Goal: Task Accomplishment & Management: Complete application form

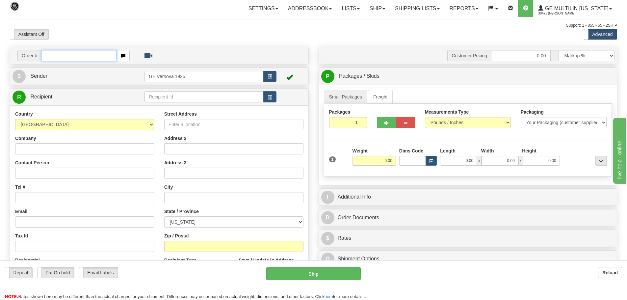
click at [73, 55] on input "text" at bounding box center [79, 55] width 76 height 11
type input "86690893"
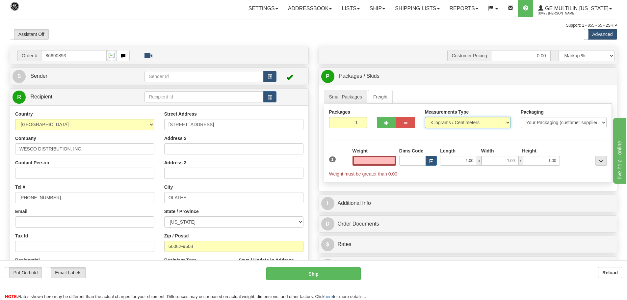
type input "0.00"
click at [506, 121] on select "Pounds / Inches Kilograms / Centimeters" at bounding box center [468, 122] width 86 height 11
select select "0"
click at [425, 117] on select "Pounds / Inches Kilograms / Centimeters" at bounding box center [468, 122] width 86 height 11
click at [394, 162] on input "0.00" at bounding box center [373, 161] width 43 height 10
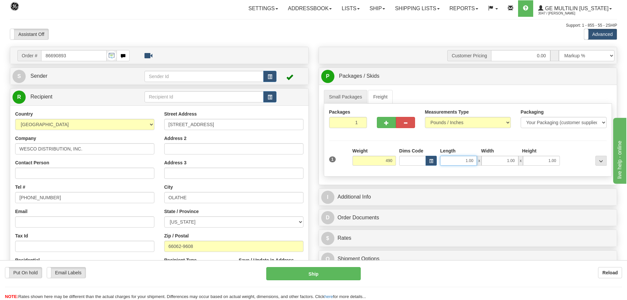
type input "490.00"
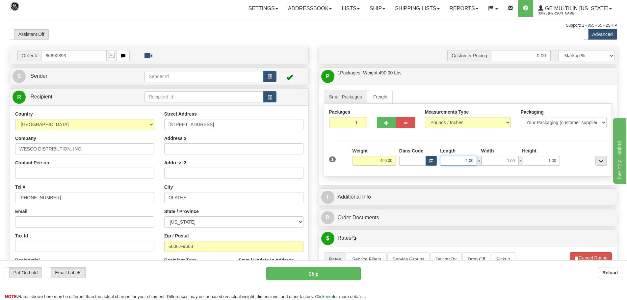
click at [476, 159] on input "1.00" at bounding box center [458, 161] width 37 height 10
type input "1"
type input "90.00"
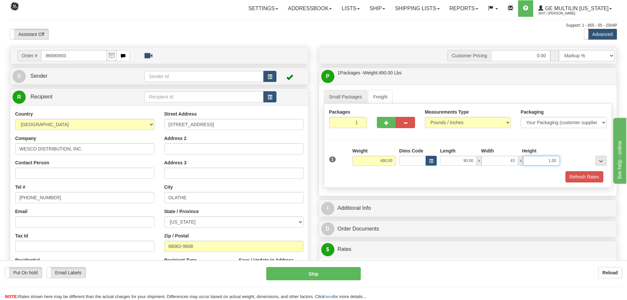
type input "43.00"
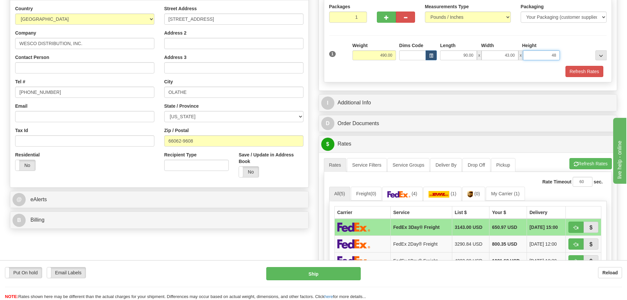
scroll to position [132, 0]
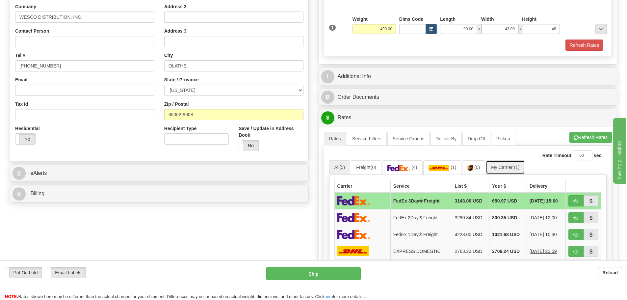
type input "48.00"
click at [509, 168] on link "My Carrier (1)" at bounding box center [505, 167] width 39 height 14
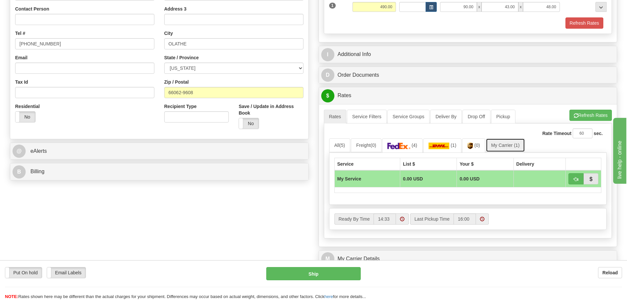
scroll to position [263, 0]
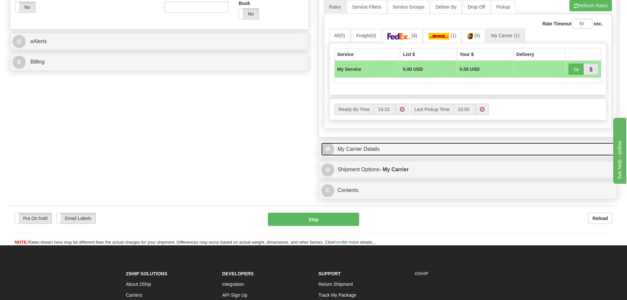
click at [372, 150] on link "M My Carrier Details" at bounding box center [468, 148] width 294 height 13
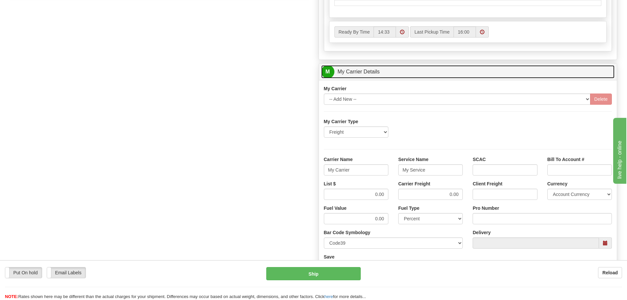
scroll to position [362, 0]
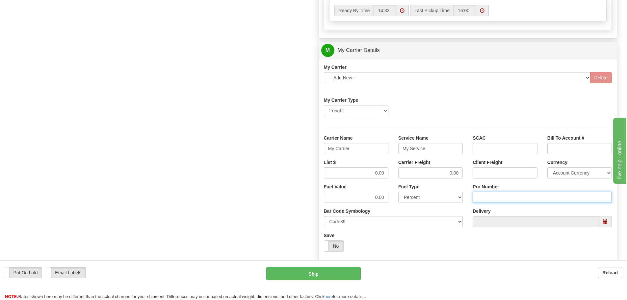
click at [492, 195] on input "Pro Number" at bounding box center [542, 197] width 139 height 11
type input "106504069902"
click button "Delete" at bounding box center [0, 0] width 0 height 0
click at [366, 147] on input "My Carrier" at bounding box center [356, 148] width 64 height 11
type input "M"
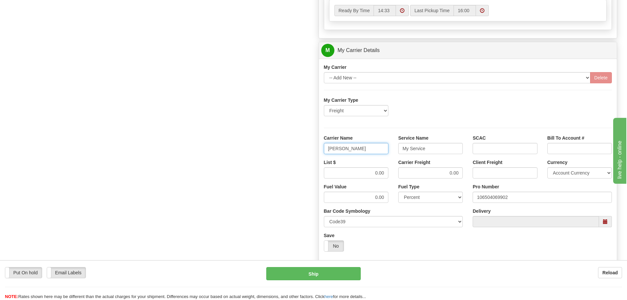
type input "SAIA"
click at [434, 149] on input "My Service" at bounding box center [430, 148] width 64 height 11
type input "M"
type input "LTL"
click at [387, 172] on input "0.00" at bounding box center [356, 172] width 64 height 11
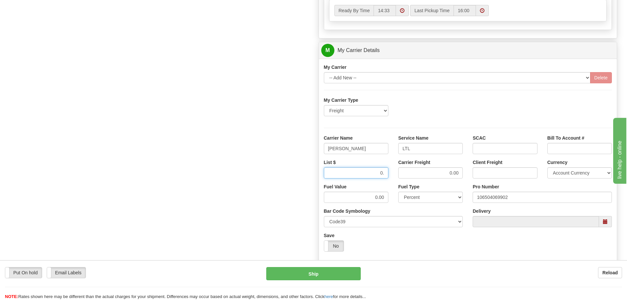
type input "0"
type input "765.71"
click at [460, 172] on input "0.00" at bounding box center [430, 172] width 64 height 11
type input "0"
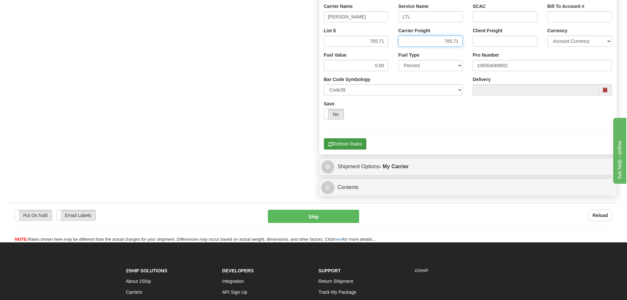
type input "765.71"
click at [354, 145] on button "Refresh Rates" at bounding box center [345, 143] width 42 height 11
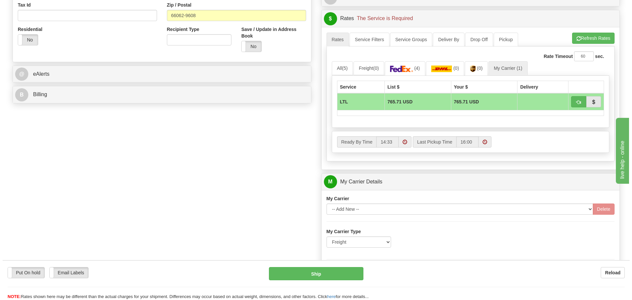
scroll to position [230, 0]
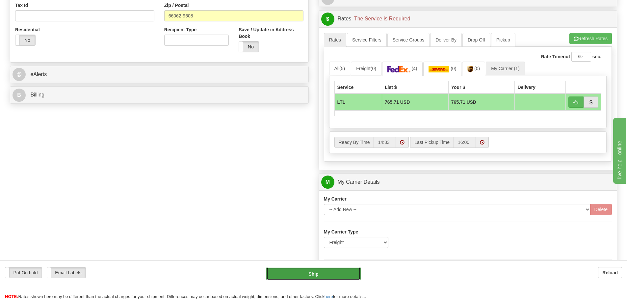
click at [322, 274] on button "Ship" at bounding box center [313, 273] width 94 height 13
type input "00"
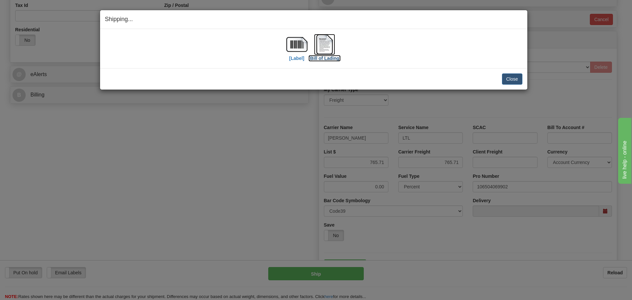
click at [327, 47] on img at bounding box center [324, 44] width 21 height 21
click at [507, 76] on button "Close" at bounding box center [512, 78] width 20 height 11
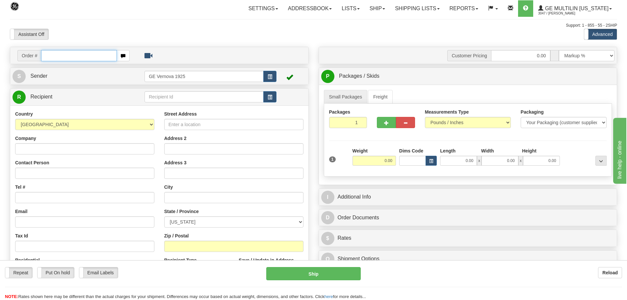
click at [49, 53] on input "text" at bounding box center [79, 55] width 76 height 11
type input "86689577"
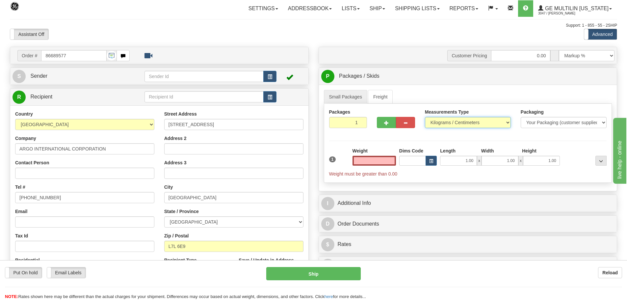
type input "0.00"
drag, startPoint x: 506, startPoint y: 122, endPoint x: 500, endPoint y: 122, distance: 6.9
click at [506, 122] on select "Pounds / Inches Kilograms / Centimeters" at bounding box center [468, 122] width 86 height 11
select select "0"
click at [425, 117] on select "Pounds / Inches Kilograms / Centimeters" at bounding box center [468, 122] width 86 height 11
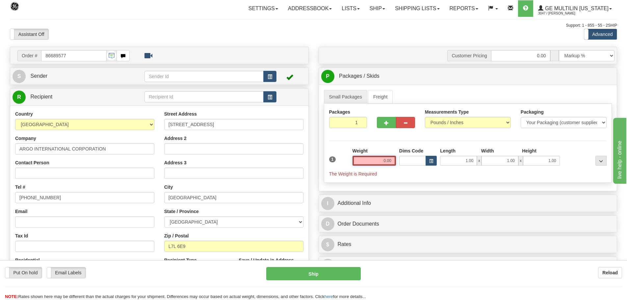
click at [392, 159] on input "0.00" at bounding box center [373, 161] width 43 height 10
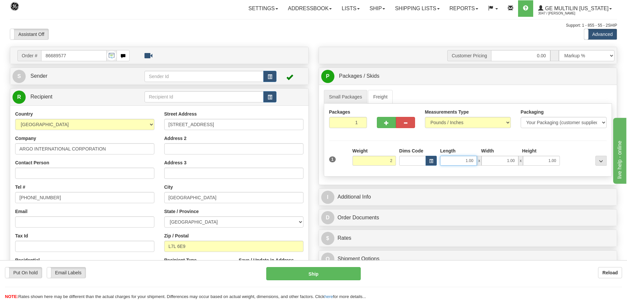
type input "2.00"
click at [474, 159] on input "1.00" at bounding box center [458, 161] width 37 height 10
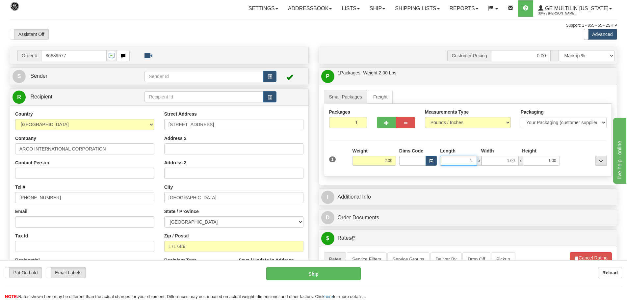
type input "1"
type input "8.00"
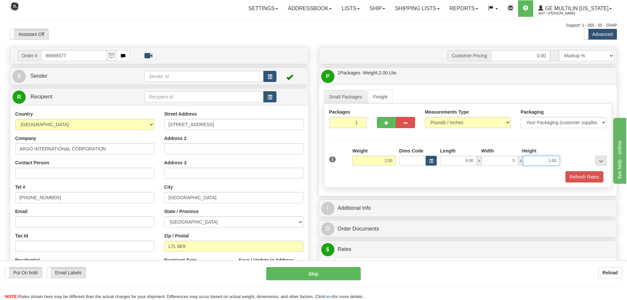
type input "5.00"
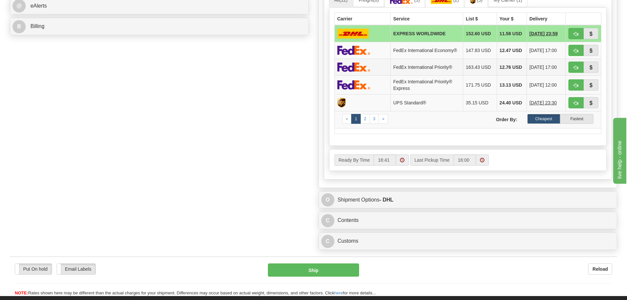
scroll to position [329, 0]
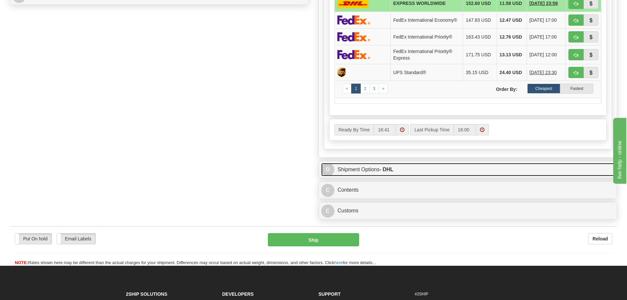
type input "5.00"
click at [554, 170] on link "O Shipment Options - DHL" at bounding box center [468, 169] width 294 height 13
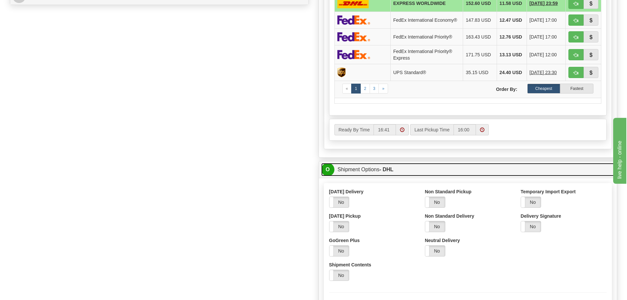
click at [534, 168] on link "O Shipment Options - DHL" at bounding box center [468, 169] width 294 height 13
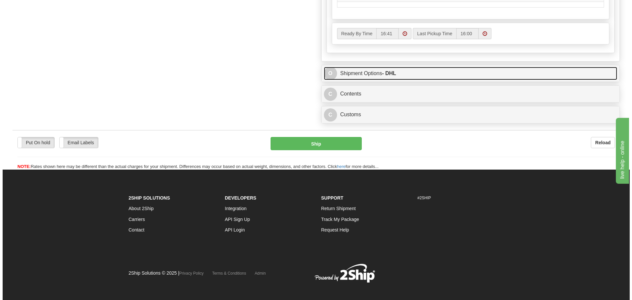
scroll to position [428, 0]
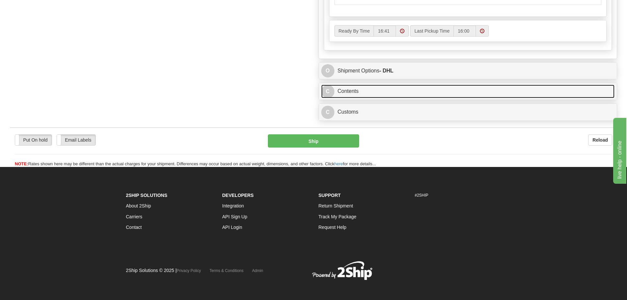
click at [386, 95] on link "C Contents" at bounding box center [468, 91] width 294 height 13
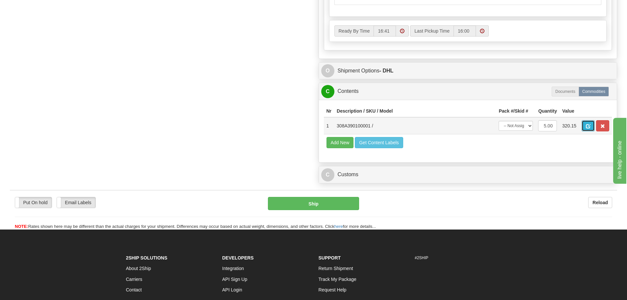
click at [587, 128] on span "button" at bounding box center [588, 126] width 5 height 4
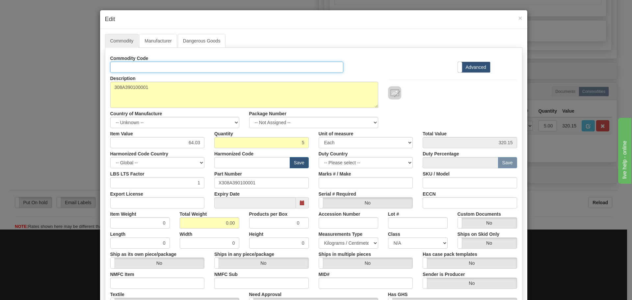
click at [125, 66] on input "Id" at bounding box center [226, 67] width 233 height 11
type input "FUSE ADAPTOR"
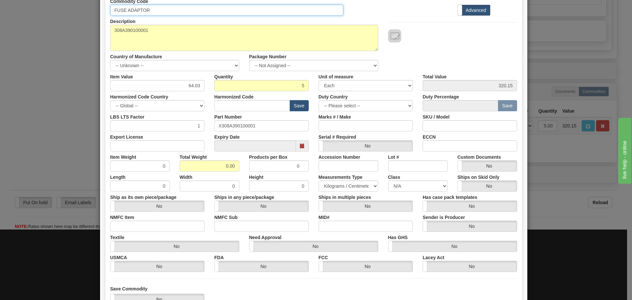
scroll to position [66, 0]
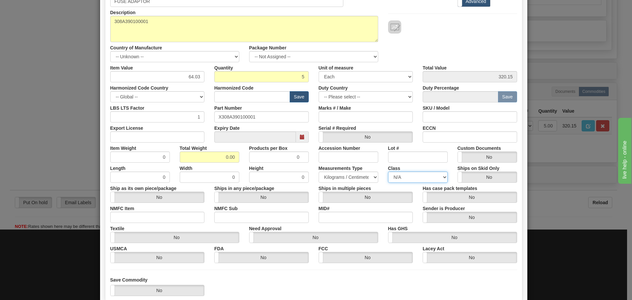
click at [442, 176] on select "N/A 50.0 55.0 60.0 65.0 70.0 85.0 92.5 100.0 125.0 175.0 250.0 300.0 400.0" at bounding box center [418, 176] width 60 height 11
select select "70.0"
click at [388, 171] on select "N/A 50.0 55.0 60.0 65.0 70.0 85.0 92.5 100.0 125.0 175.0 250.0 300.0 400.0" at bounding box center [418, 176] width 60 height 11
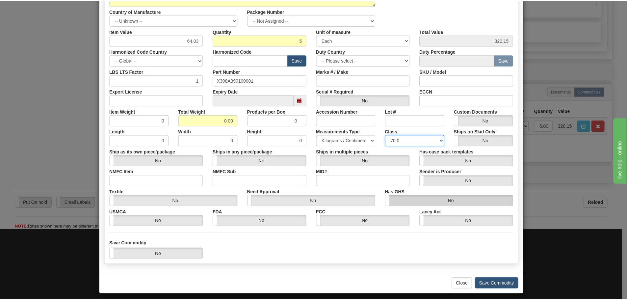
scroll to position [107, 0]
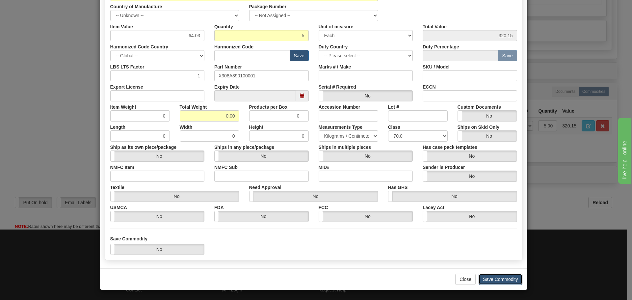
click at [490, 274] on button "Save Commodity" at bounding box center [500, 278] width 44 height 11
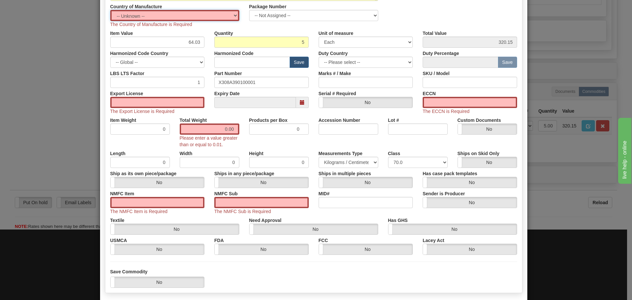
click at [235, 15] on select "-- Unknown -- [GEOGRAPHIC_DATA] [GEOGRAPHIC_DATA] [GEOGRAPHIC_DATA] [GEOGRAPHIC…" at bounding box center [174, 15] width 129 height 11
select select "US"
click at [110, 10] on select "-- Unknown -- [GEOGRAPHIC_DATA] [GEOGRAPHIC_DATA] [GEOGRAPHIC_DATA] [GEOGRAPHIC…" at bounding box center [174, 15] width 129 height 11
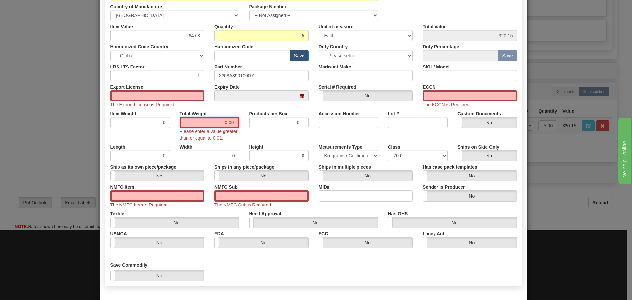
click at [233, 123] on input "0.00" at bounding box center [210, 122] width 60 height 11
type input "0"
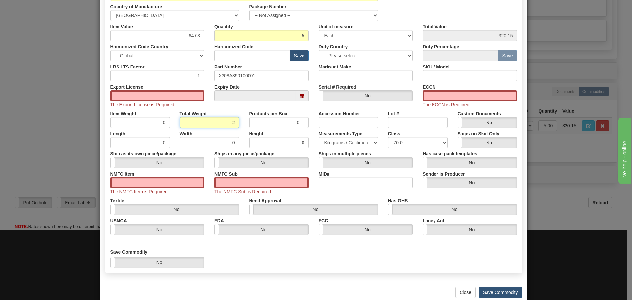
type input "2"
type input "0.4000"
click at [436, 95] on input "ECCN" at bounding box center [470, 95] width 94 height 11
type input "EAR99"
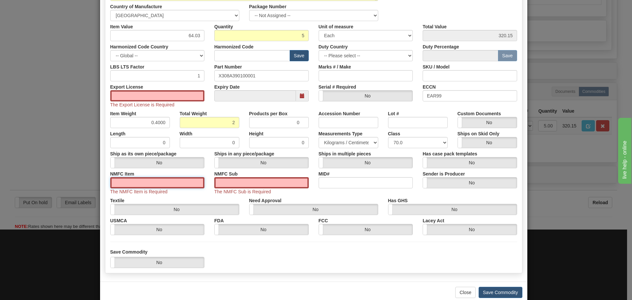
click at [143, 184] on input "NMFC Item" at bounding box center [157, 182] width 94 height 11
type input "63170"
click at [238, 184] on input "NMFC Sub" at bounding box center [261, 182] width 94 height 11
type input "4"
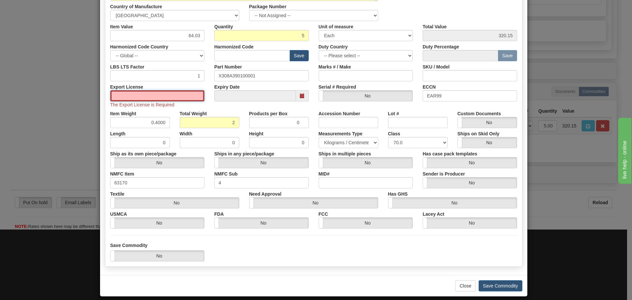
click at [147, 94] on input "Export License" at bounding box center [157, 95] width 94 height 11
type input "NLR"
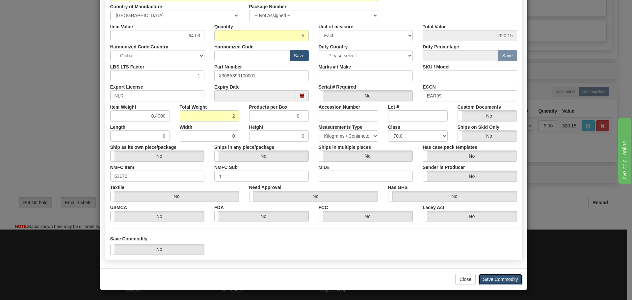
click at [497, 275] on button "Save Commodity" at bounding box center [500, 278] width 44 height 11
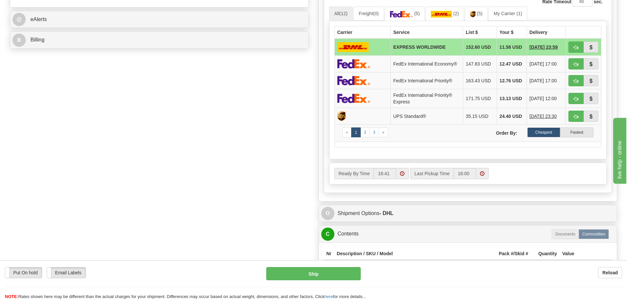
scroll to position [263, 0]
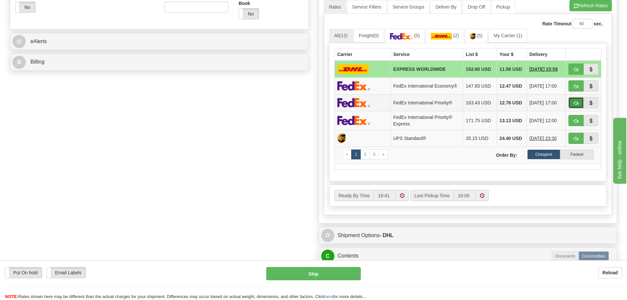
click at [576, 105] on span "button" at bounding box center [576, 103] width 5 height 4
type input "01"
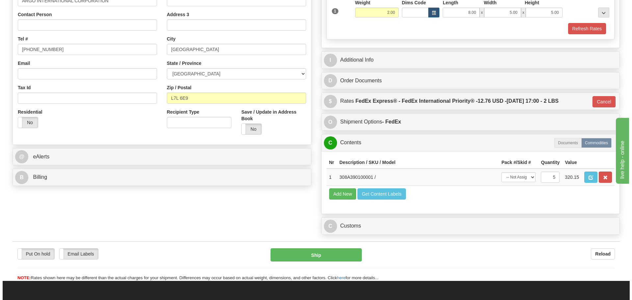
scroll to position [127, 0]
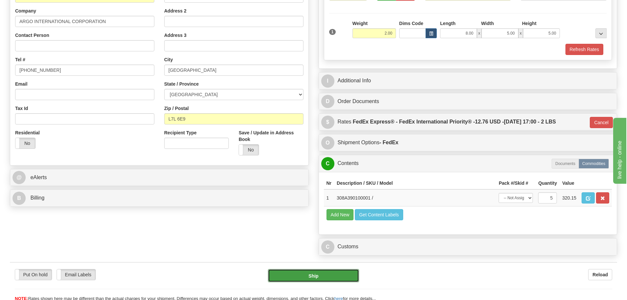
click at [320, 277] on button "Ship" at bounding box center [313, 275] width 91 height 13
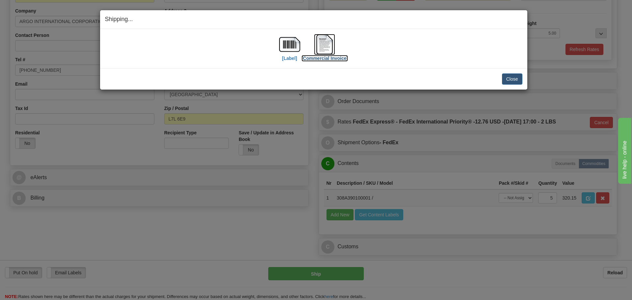
click at [327, 49] on img at bounding box center [324, 44] width 21 height 21
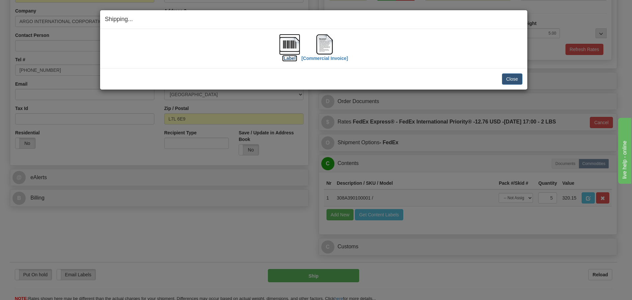
click at [291, 49] on img at bounding box center [289, 44] width 21 height 21
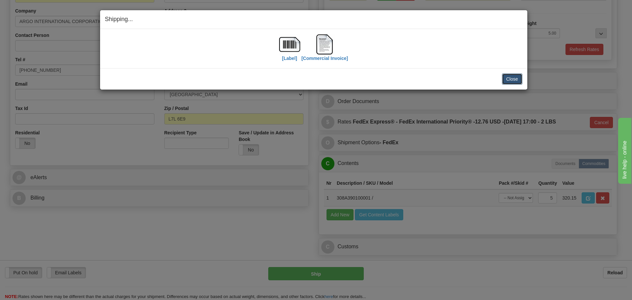
click at [518, 77] on button "Close" at bounding box center [512, 78] width 20 height 11
